Goal: Check status

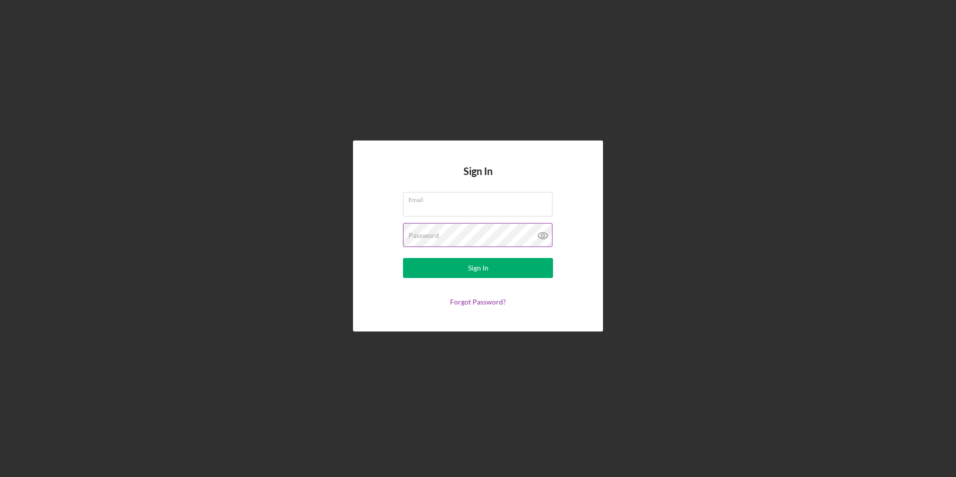
type input "[PERSON_NAME][EMAIL_ADDRESS][DOMAIN_NAME]"
click at [541, 237] on icon at bounding box center [542, 235] width 3 height 3
